Goal: Find specific page/section: Find specific page/section

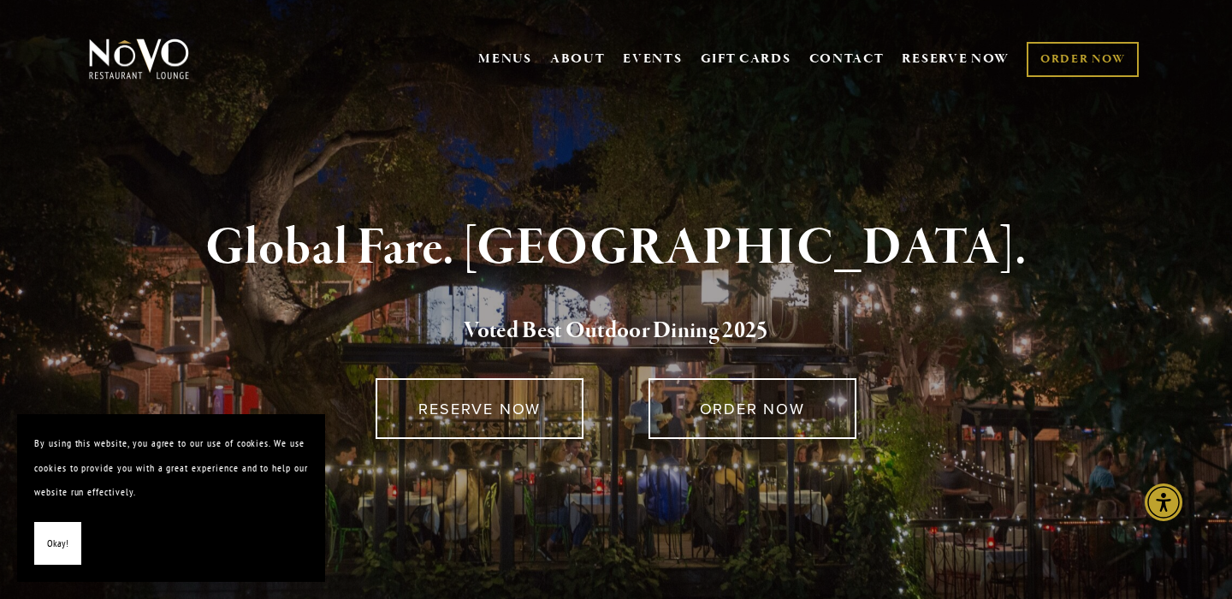
click at [48, 544] on span "Okay!" at bounding box center [57, 543] width 21 height 25
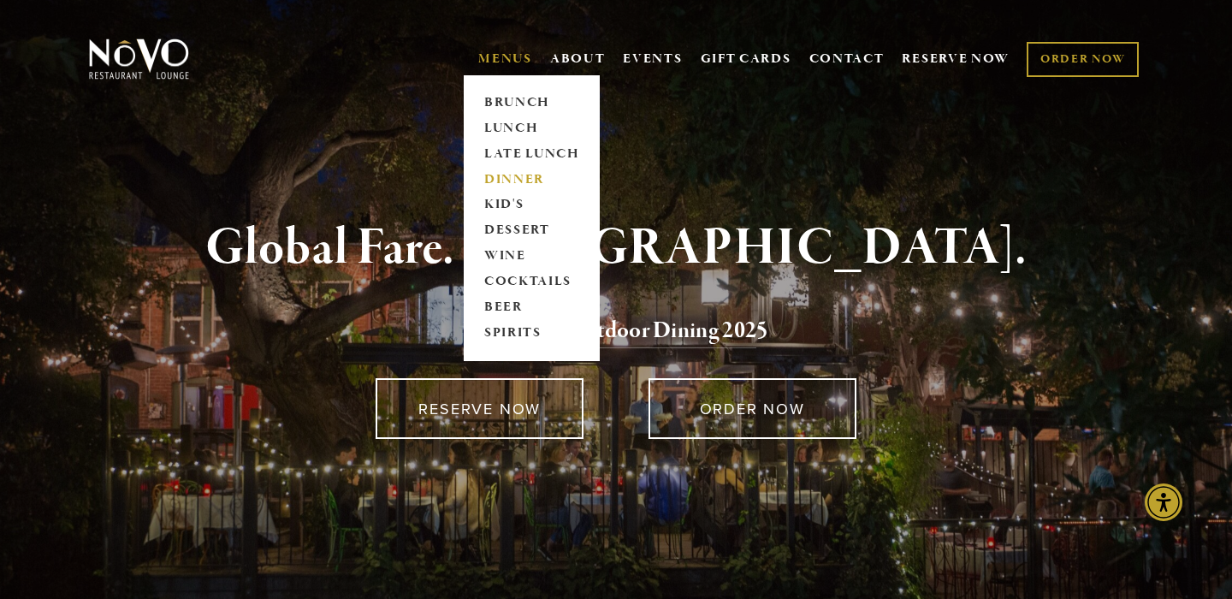
click at [498, 173] on link "DINNER" at bounding box center [531, 180] width 107 height 26
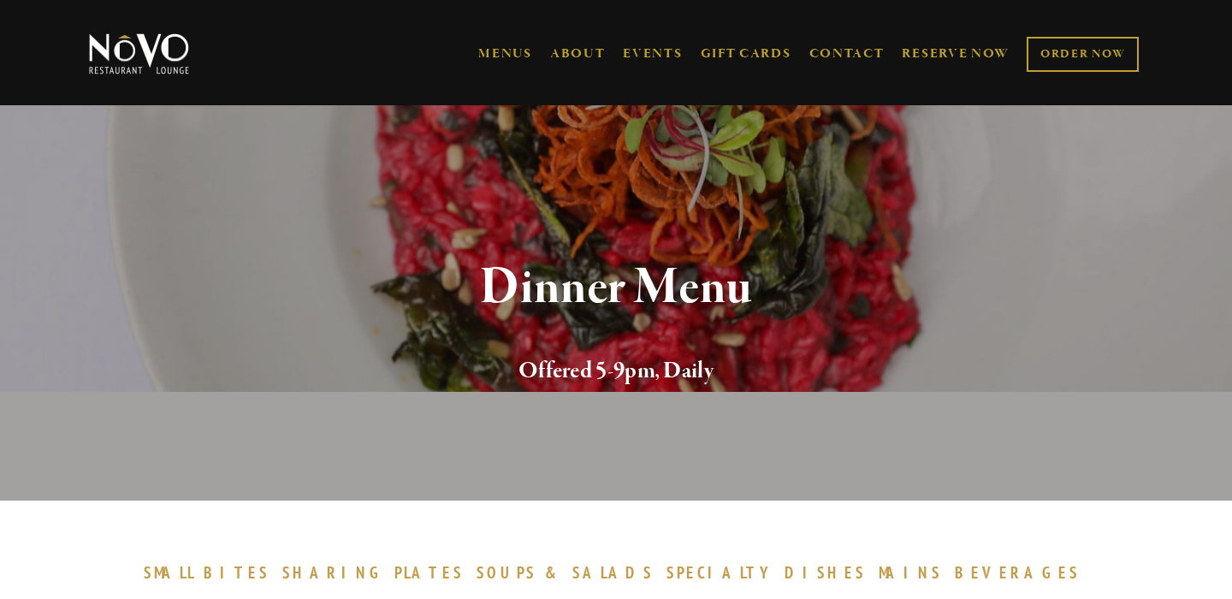
scroll to position [292, 0]
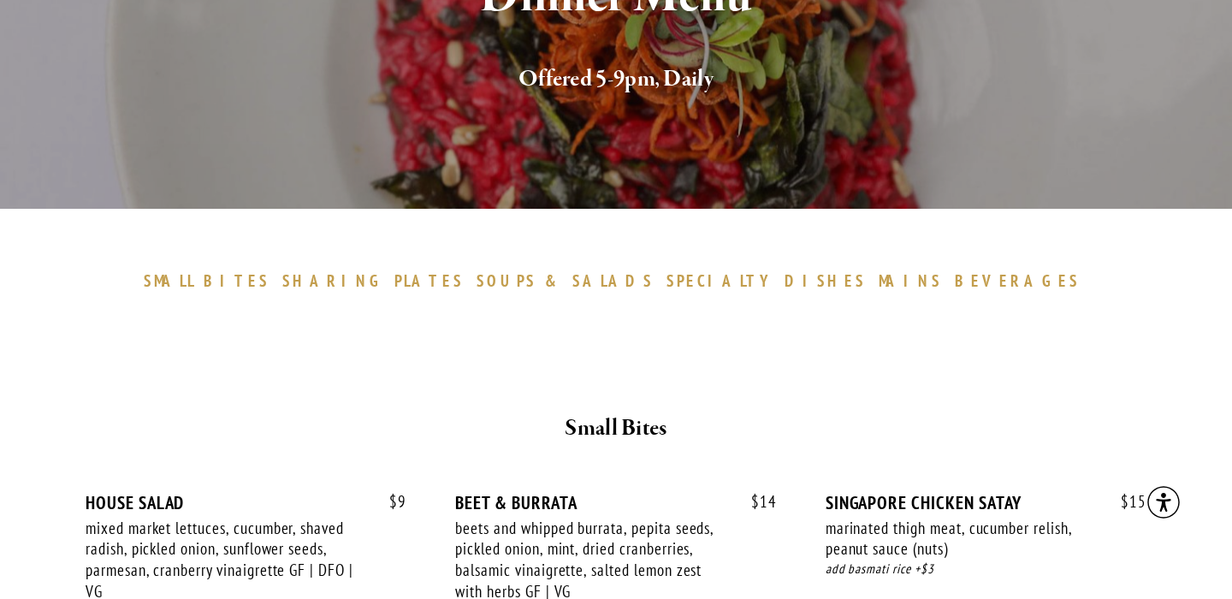
click at [464, 286] on span "PLATES" at bounding box center [428, 280] width 69 height 21
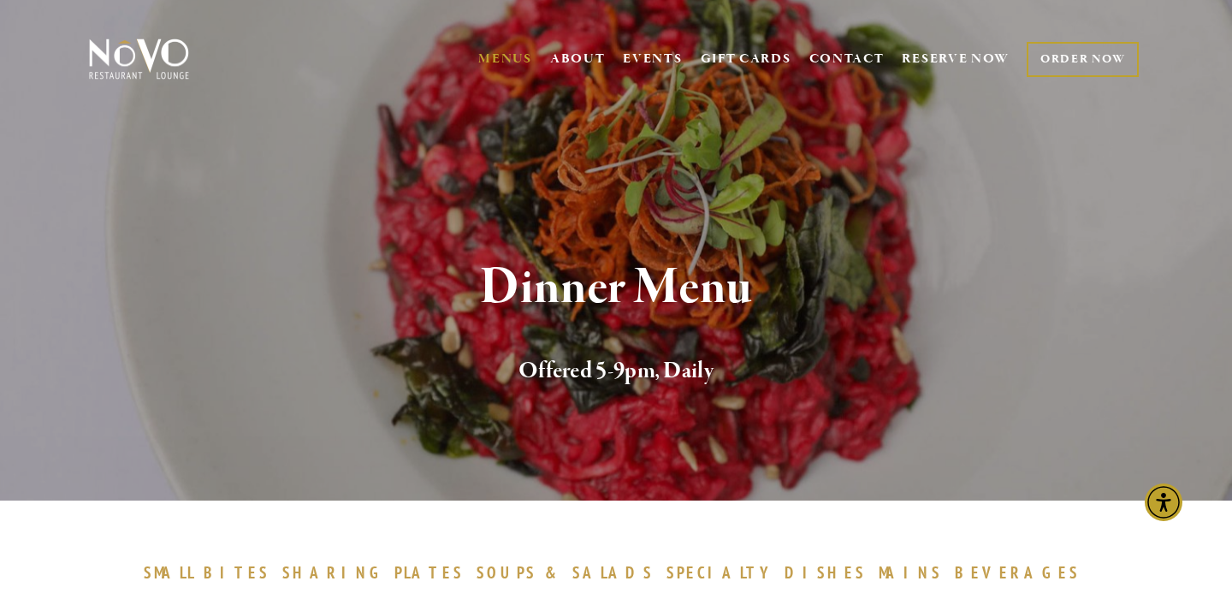
click at [1075, 58] on link "ORDER NOW" at bounding box center [1082, 59] width 112 height 35
